Goal: Task Accomplishment & Management: Use online tool/utility

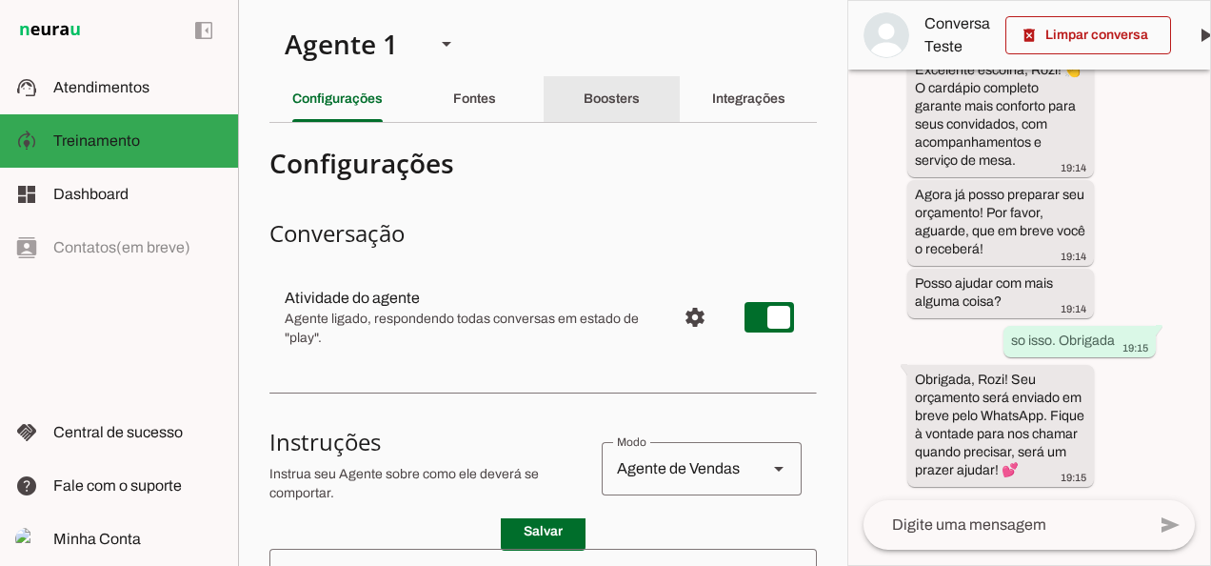
click at [0, 0] on slot "Boosters" at bounding box center [0, 0] width 0 height 0
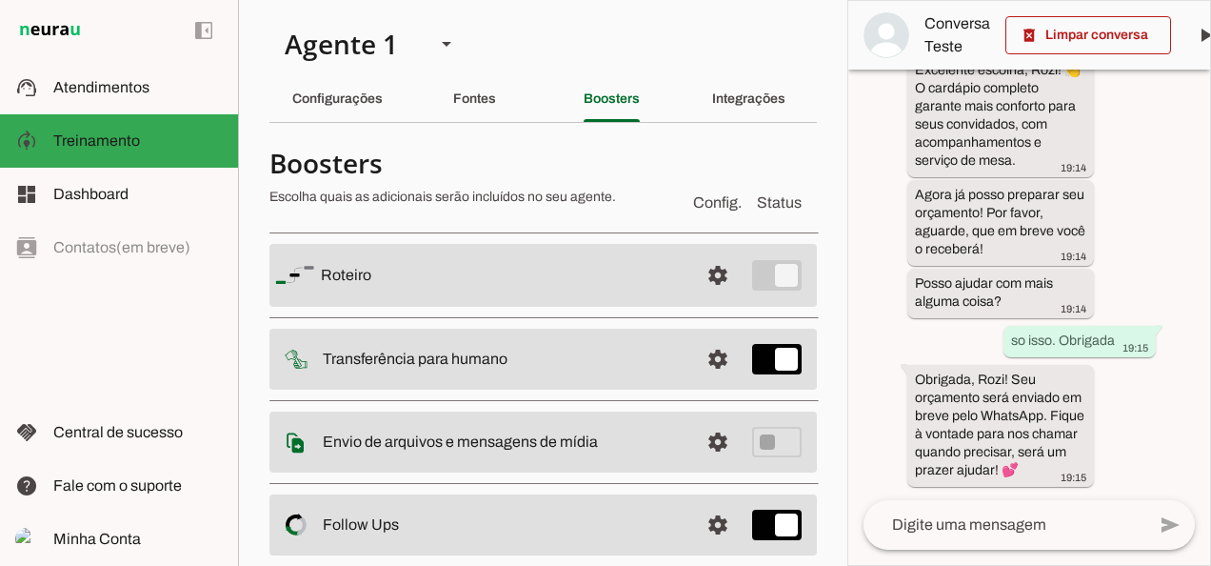
click at [403, 294] on md-item "settings [GEOGRAPHIC_DATA]" at bounding box center [543, 275] width 548 height 63
click at [714, 278] on span at bounding box center [718, 275] width 46 height 46
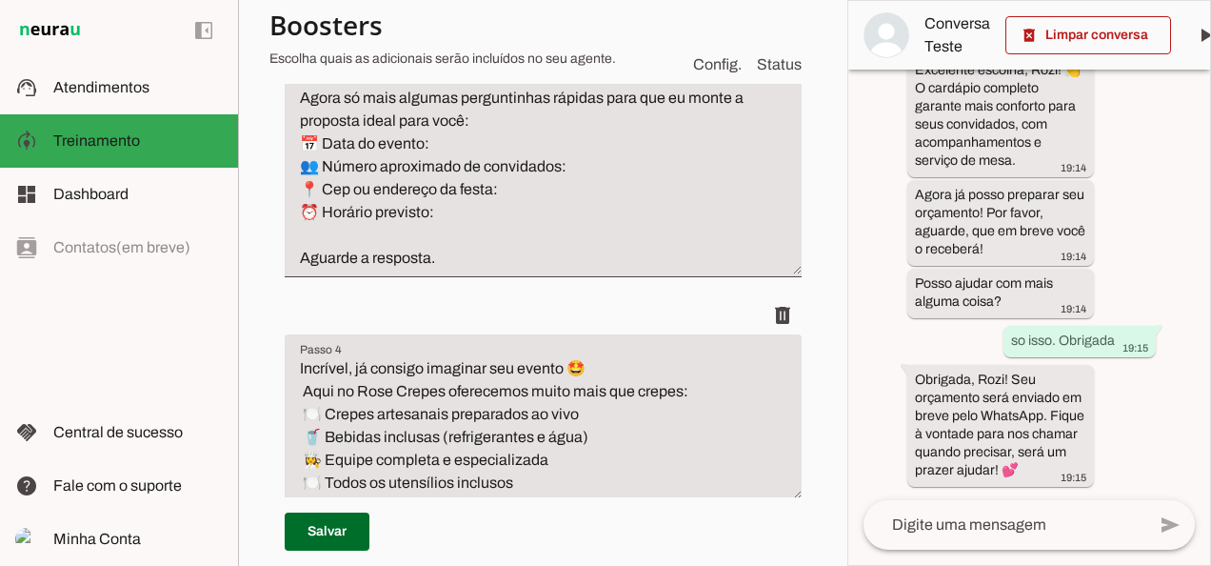
scroll to position [825, 0]
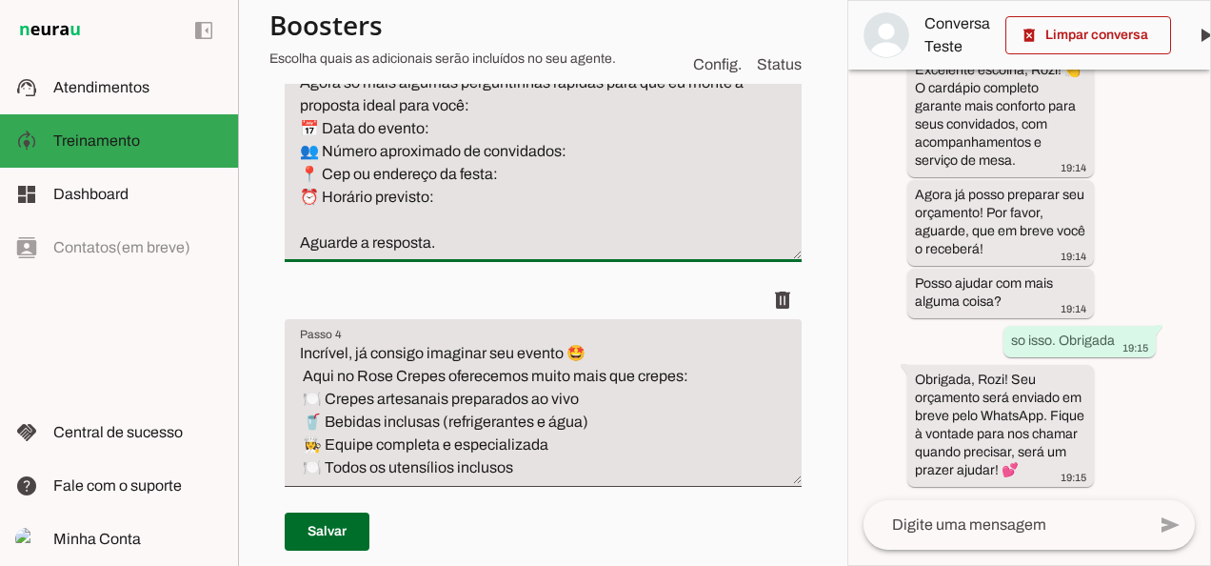
click at [452, 254] on textarea "Perfeito! Obrigada por compartilhar! 🙏 Agora só mais algumas perguntinhas rápid…" at bounding box center [543, 152] width 517 height 206
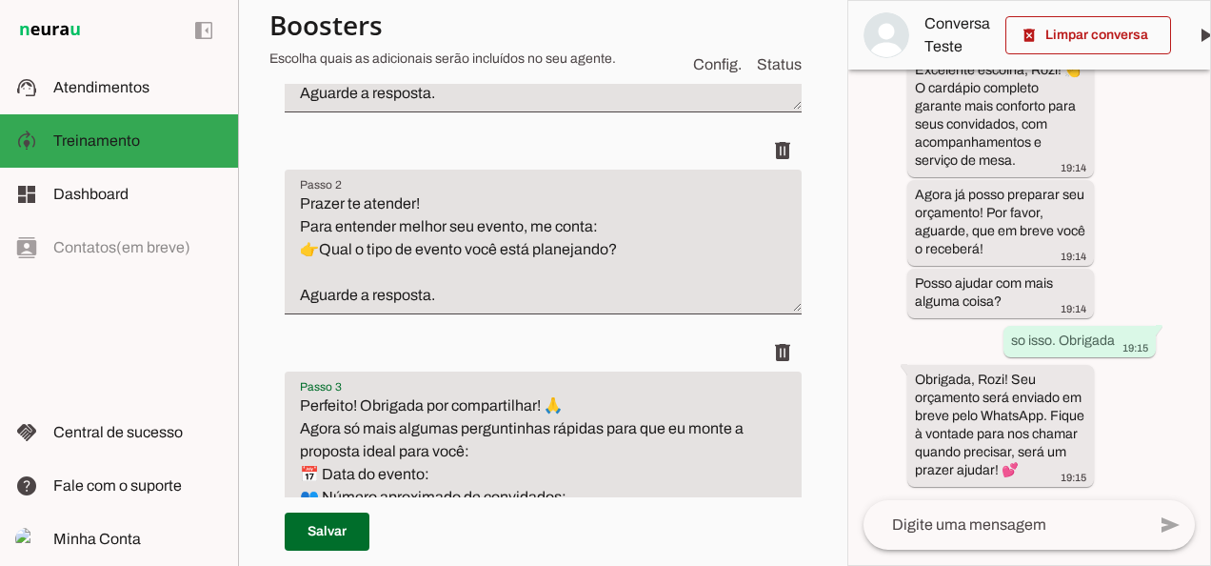
scroll to position [461, 0]
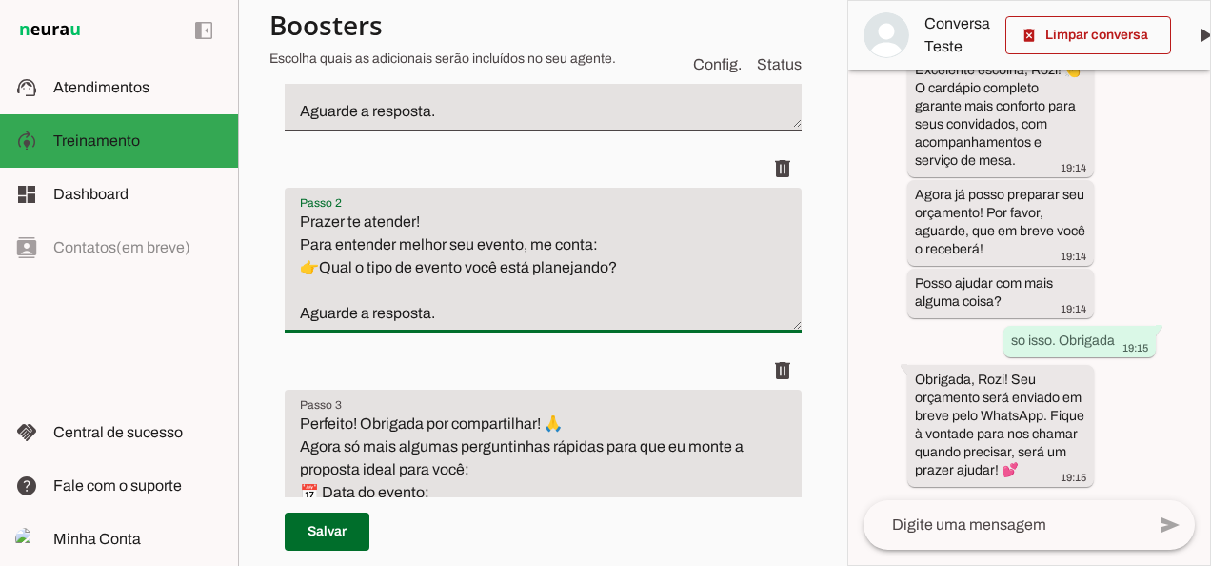
click at [647, 260] on textarea "Prazer te atender! Para entender melhor seu evento, me conta: 👉Qual o tipo de e…" at bounding box center [543, 267] width 517 height 114
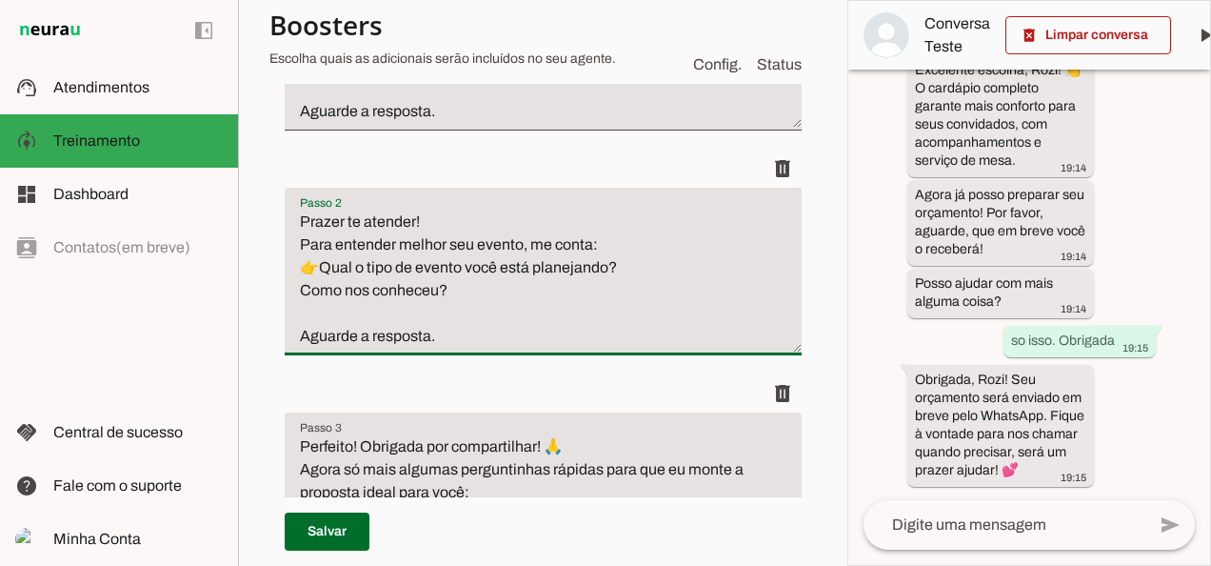
drag, startPoint x: 298, startPoint y: 265, endPoint x: 312, endPoint y: 267, distance: 14.4
click at [312, 267] on textarea "Prazer te atender! Para entender melhor seu evento, me conta: 👉Qual o tipo de e…" at bounding box center [543, 278] width 517 height 137
click at [300, 292] on textarea "Prazer te atender! Para entender melhor seu evento, me conta: 👉Qual o tipo de e…" at bounding box center [543, 278] width 517 height 137
type textarea "Prazer te atender! Para entender melhor seu evento, me conta: 👉Qual o tipo de e…"
type md-filled-text-field "Prazer te atender! Para entender melhor seu evento, me conta: 👉Qual o tipo de e…"
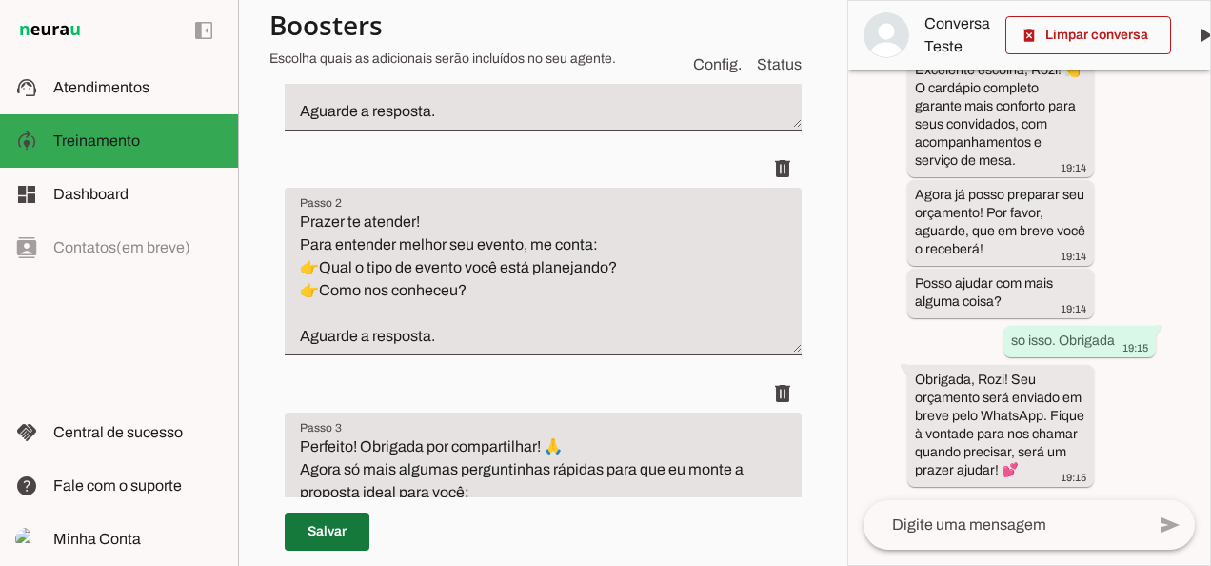
click at [334, 533] on span at bounding box center [327, 531] width 85 height 46
